Goal: Information Seeking & Learning: Learn about a topic

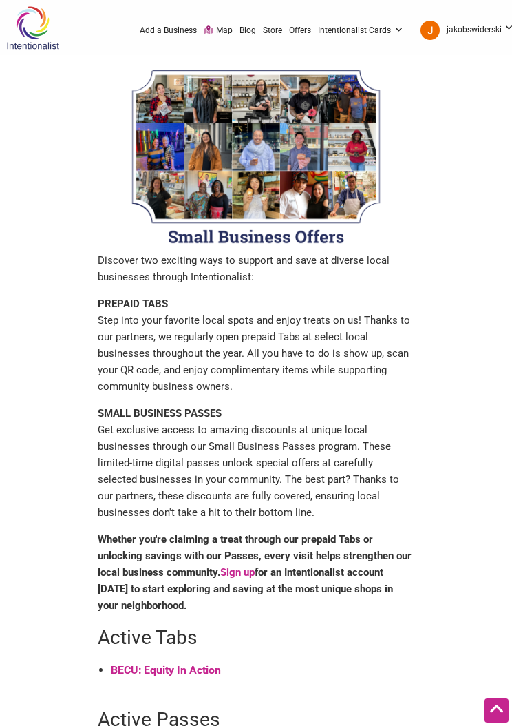
scroll to position [428, 0]
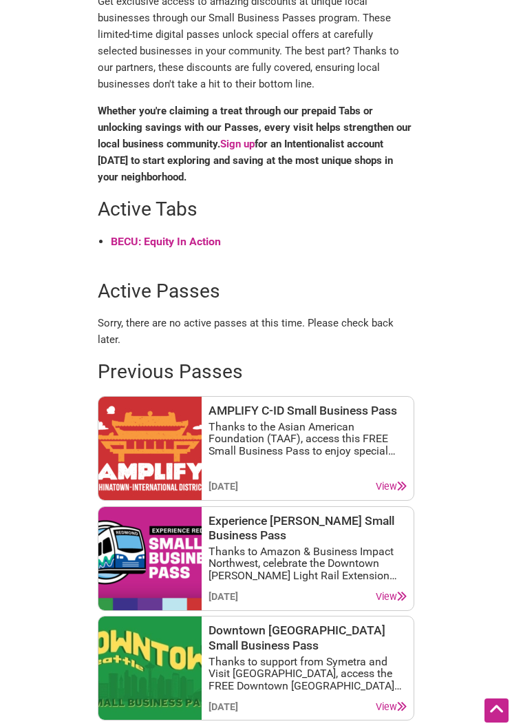
click at [199, 245] on strong "BECU: Equity In Action" at bounding box center [166, 241] width 110 height 13
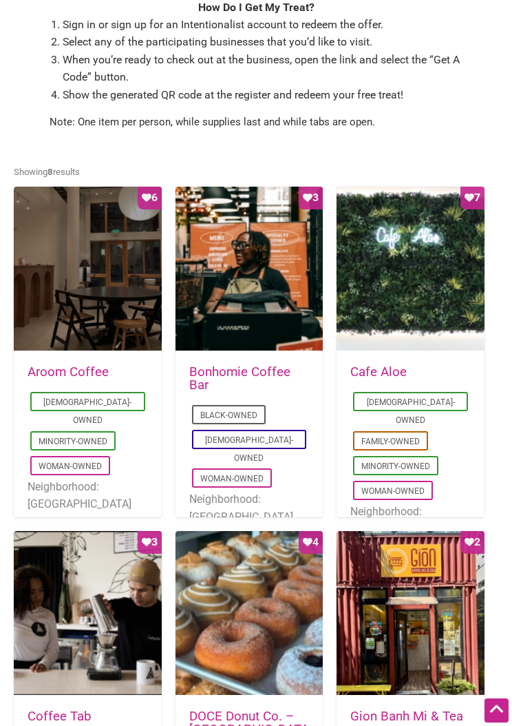
scroll to position [475, 0]
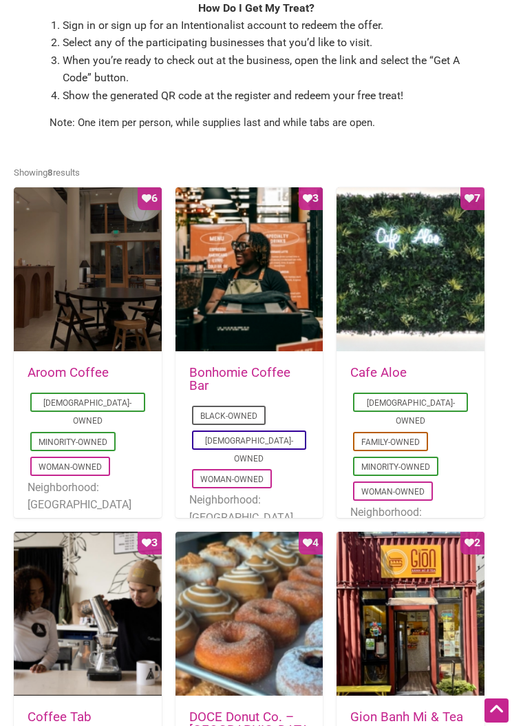
click at [98, 289] on div "Favorite Count 6" at bounding box center [88, 269] width 148 height 165
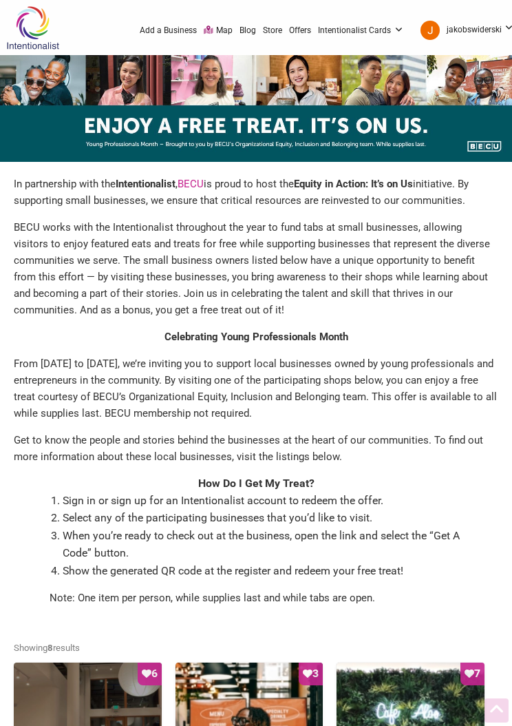
scroll to position [475, 0]
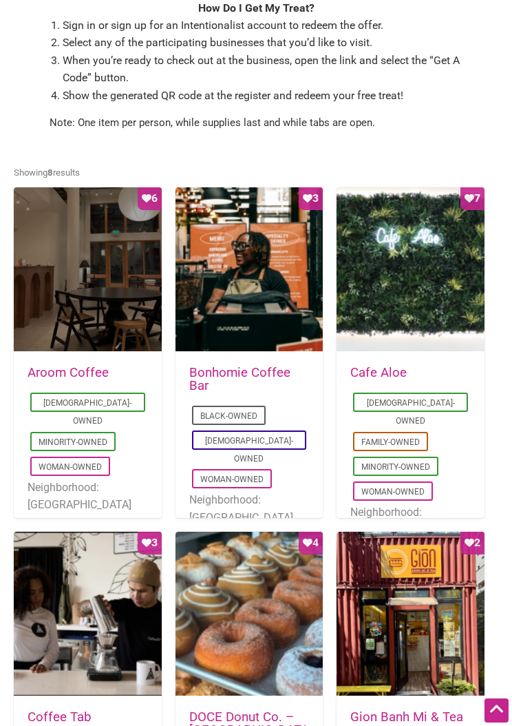
click at [255, 293] on div "Favorite Count 3" at bounding box center [250, 269] width 148 height 165
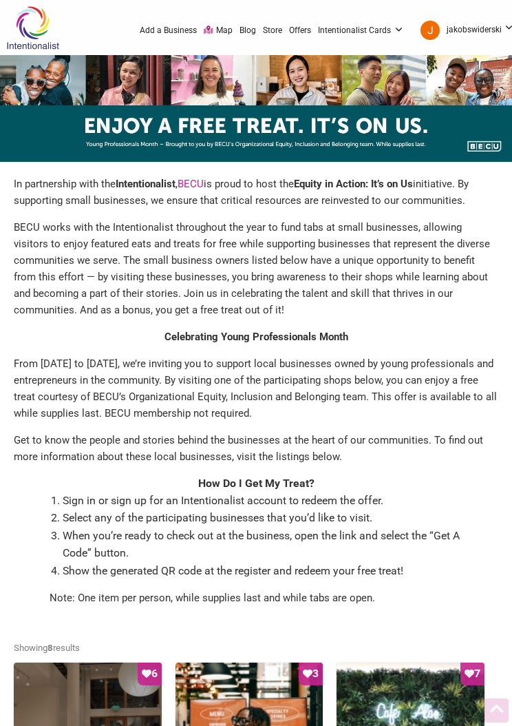
scroll to position [475, 0]
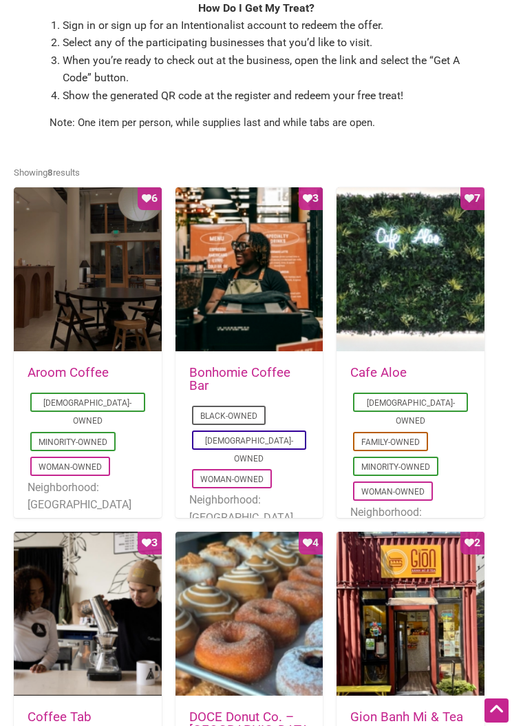
click at [421, 274] on div "Favorite Count 7" at bounding box center [411, 269] width 148 height 165
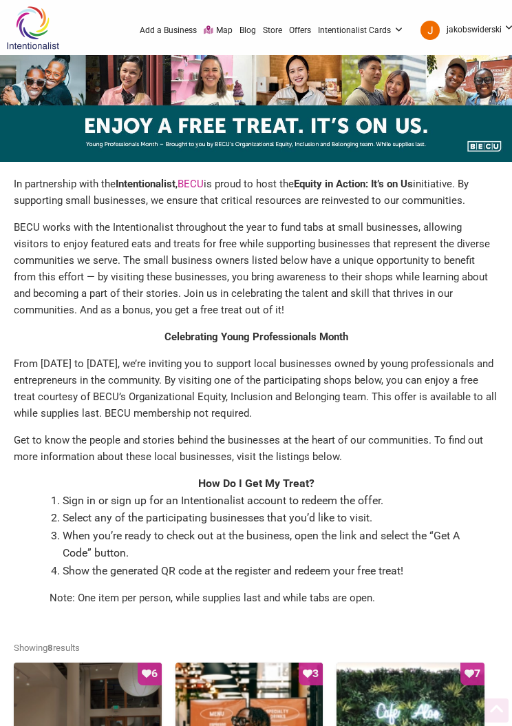
scroll to position [648, 0]
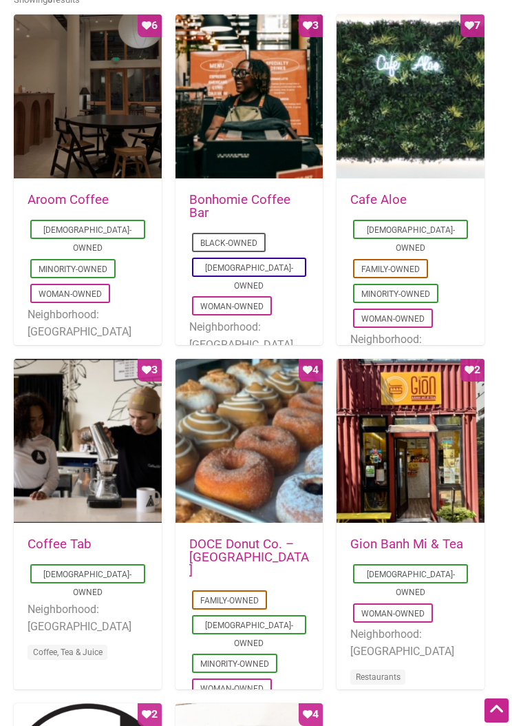
click at [253, 465] on div "Favorite Count 4" at bounding box center [250, 441] width 148 height 165
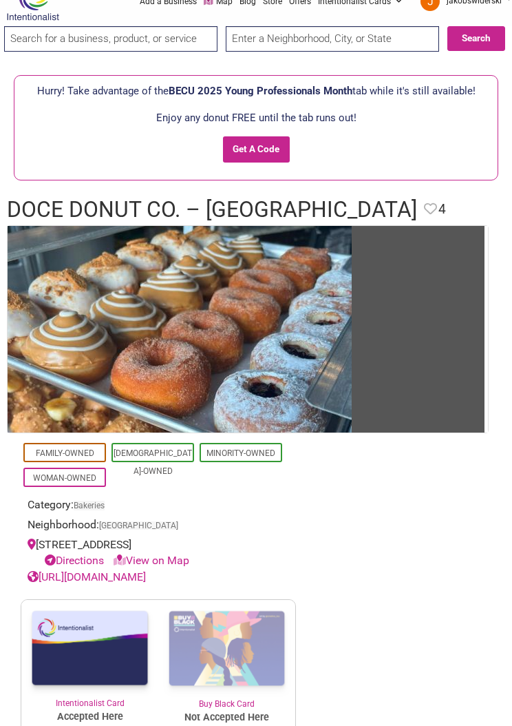
scroll to position [23, 0]
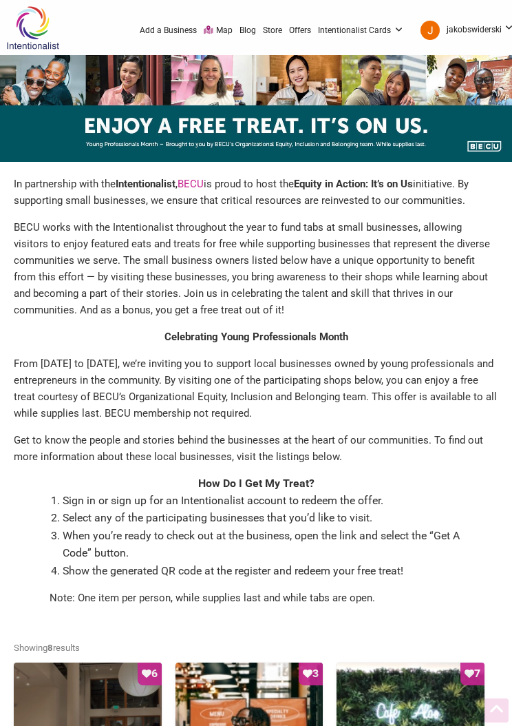
scroll to position [648, 0]
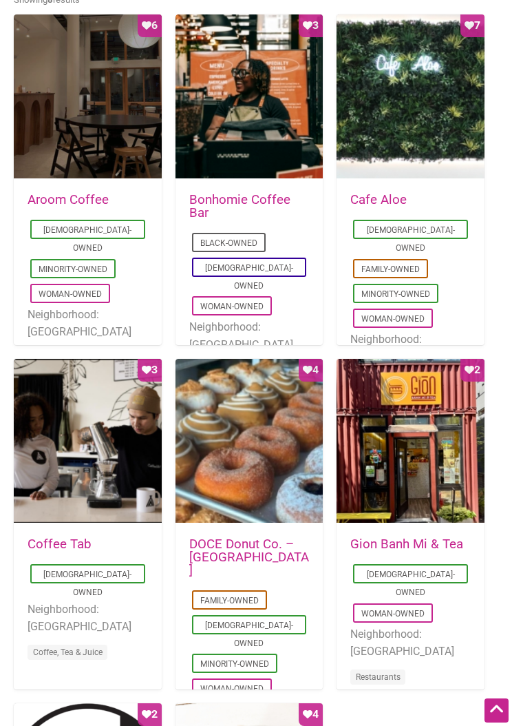
click at [279, 448] on div "Favorite Count 4" at bounding box center [250, 441] width 148 height 165
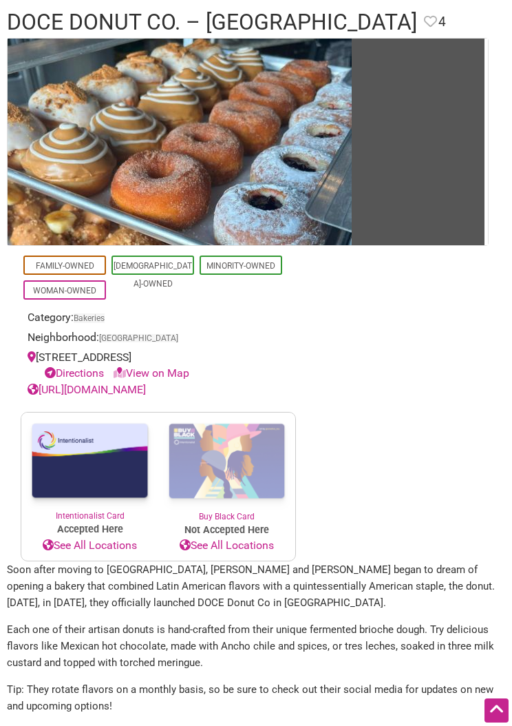
scroll to position [227, 0]
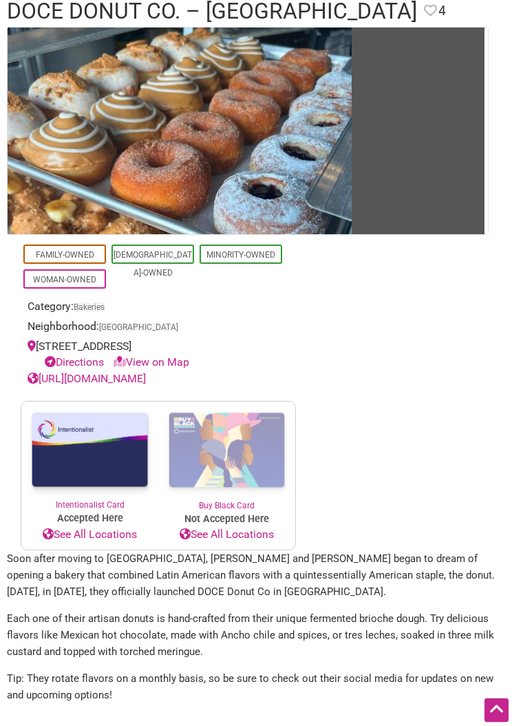
click at [146, 379] on link "[URL][DOMAIN_NAME]" at bounding box center [87, 379] width 118 height 13
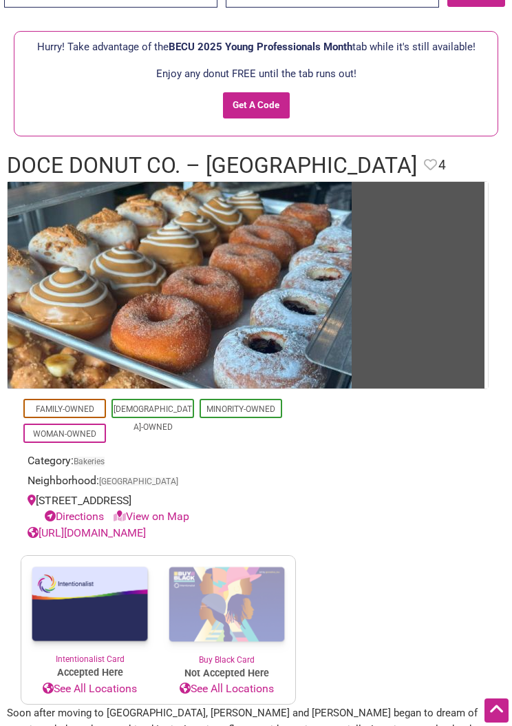
scroll to position [0, 0]
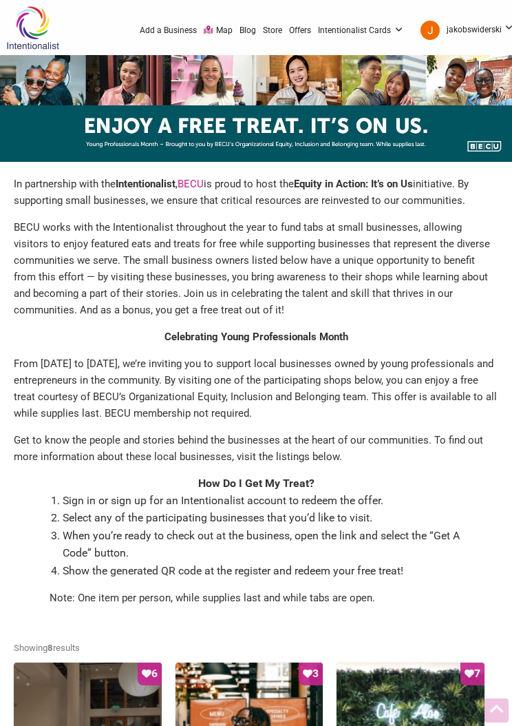
scroll to position [648, 0]
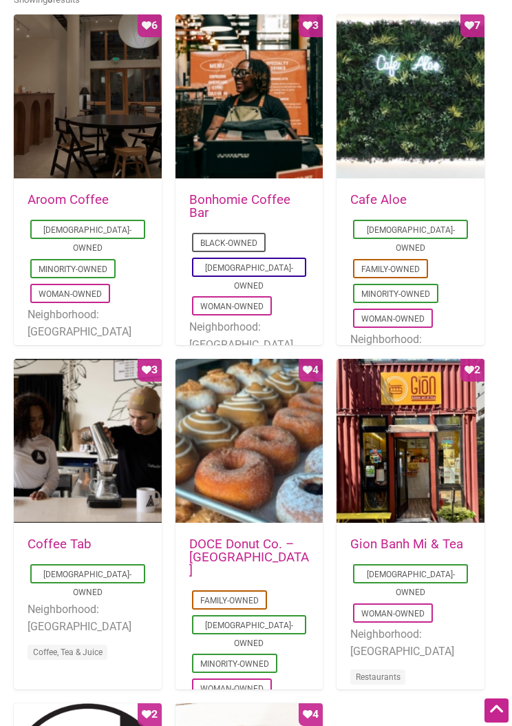
click at [446, 468] on div "Favorite Count 2" at bounding box center [411, 441] width 148 height 165
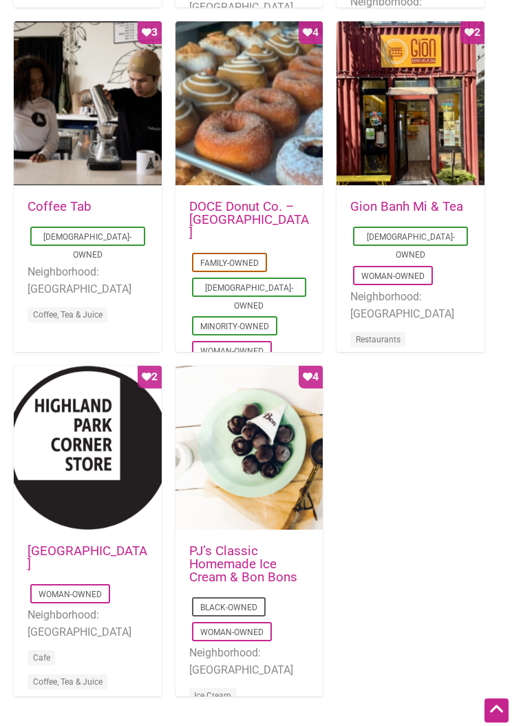
scroll to position [985, 0]
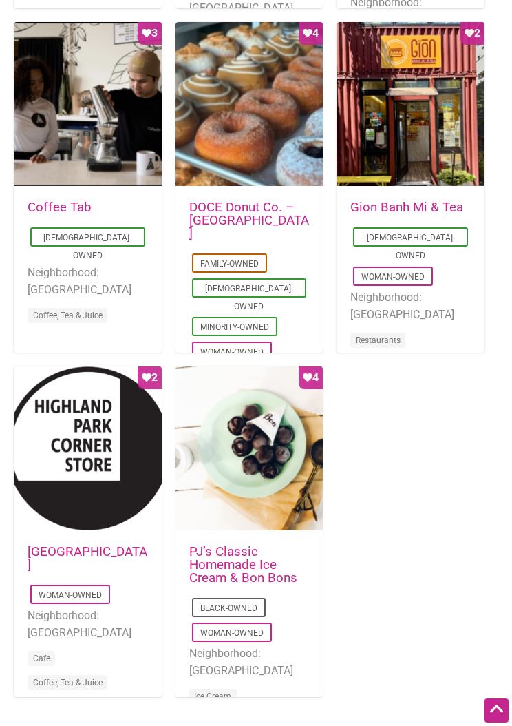
click at [46, 473] on div "Favorite Count 2" at bounding box center [88, 448] width 148 height 165
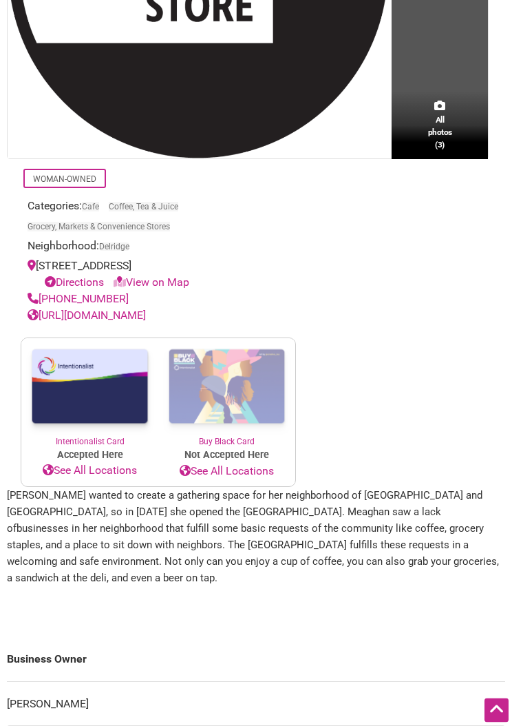
scroll to position [478, 0]
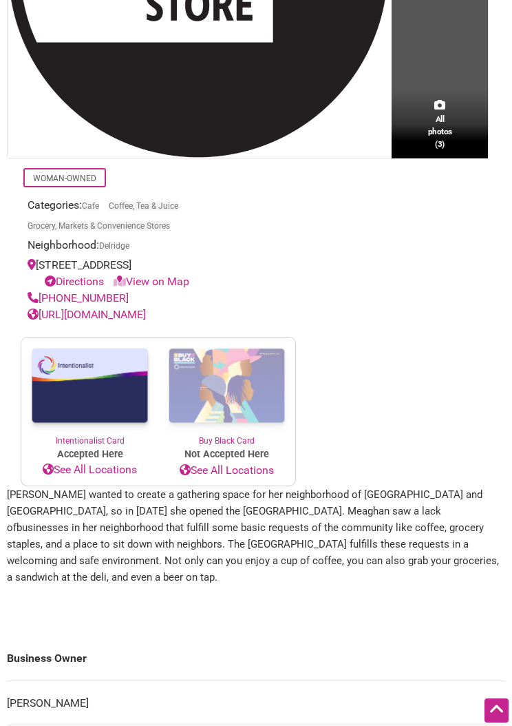
click at [9, 465] on div "Woman-Owned Categories: Cafe Coffee, Tea & Juice Grocery, Markets & Convenience…" at bounding box center [158, 322] width 303 height 328
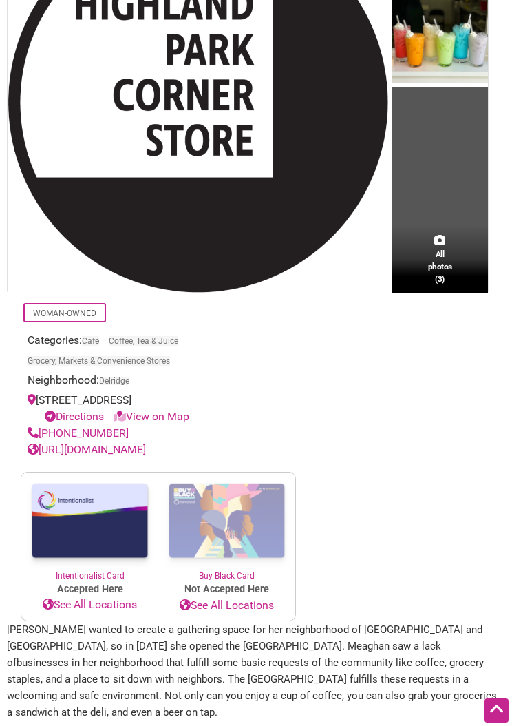
scroll to position [0, 0]
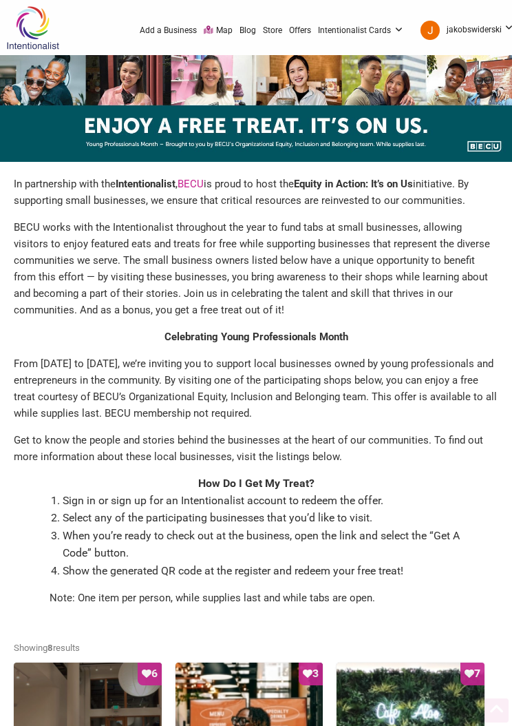
scroll to position [1010, 0]
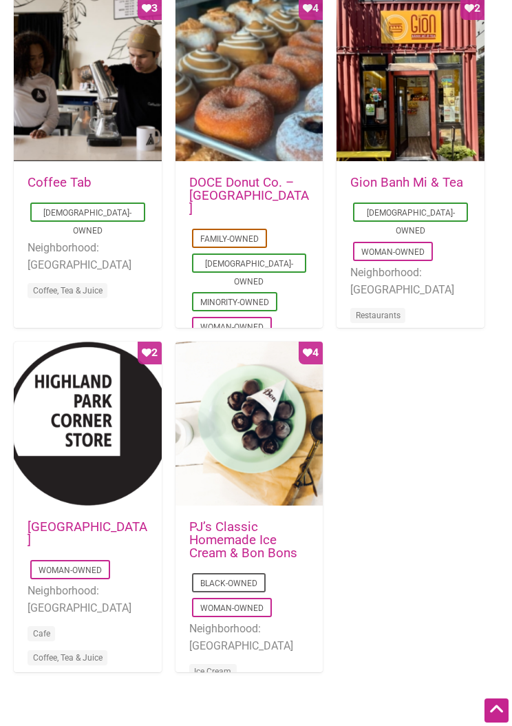
click at [280, 437] on div "Favorite Count 4" at bounding box center [250, 424] width 148 height 165
